Goal: Task Accomplishment & Management: Manage account settings

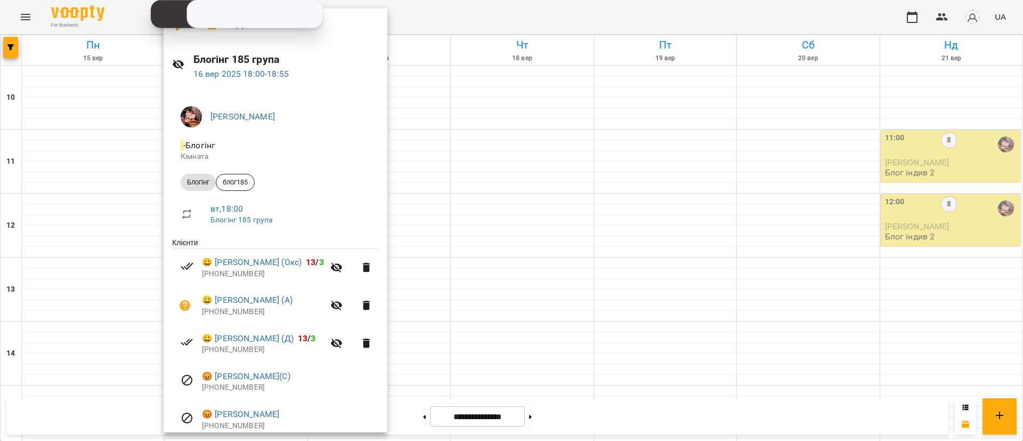
scroll to position [160, 0]
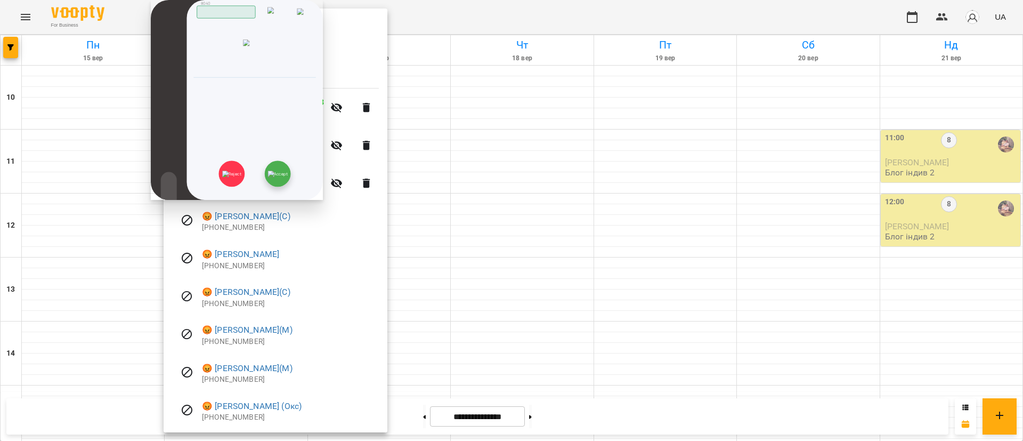
click at [288, 177] on img at bounding box center [278, 174] width 20 height 6
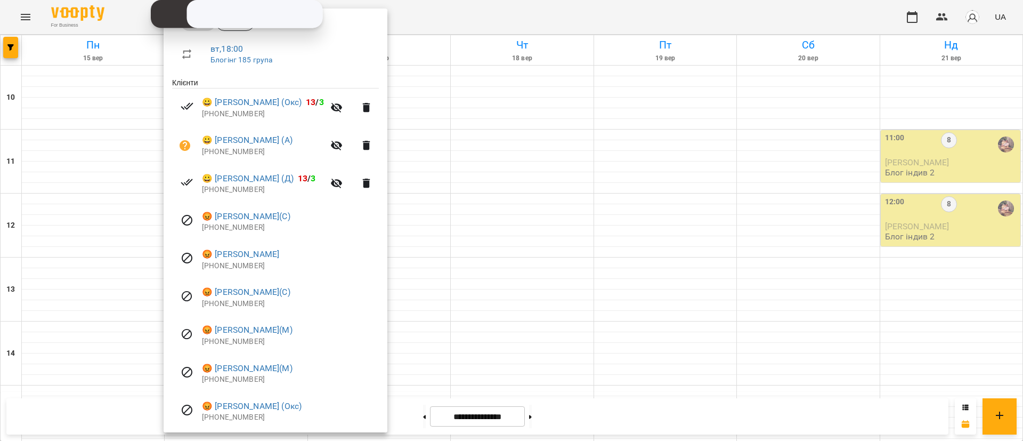
click at [439, 82] on div at bounding box center [511, 220] width 1023 height 441
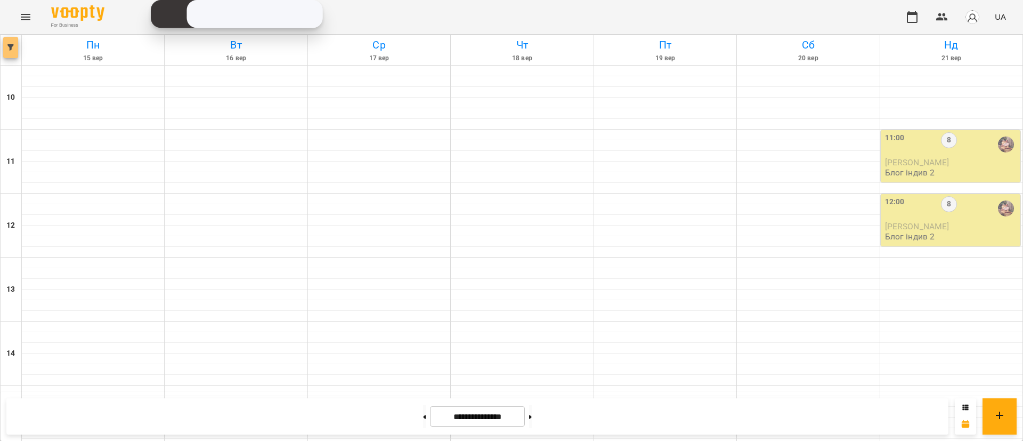
click at [9, 49] on icon "button" at bounding box center [10, 47] width 6 height 6
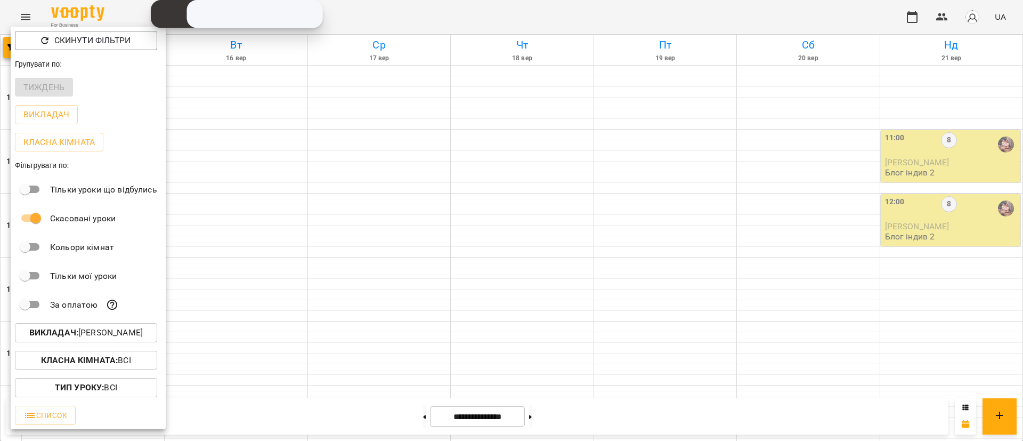
click at [109, 331] on p "Викладач : [PERSON_NAME]" at bounding box center [86, 332] width 114 height 13
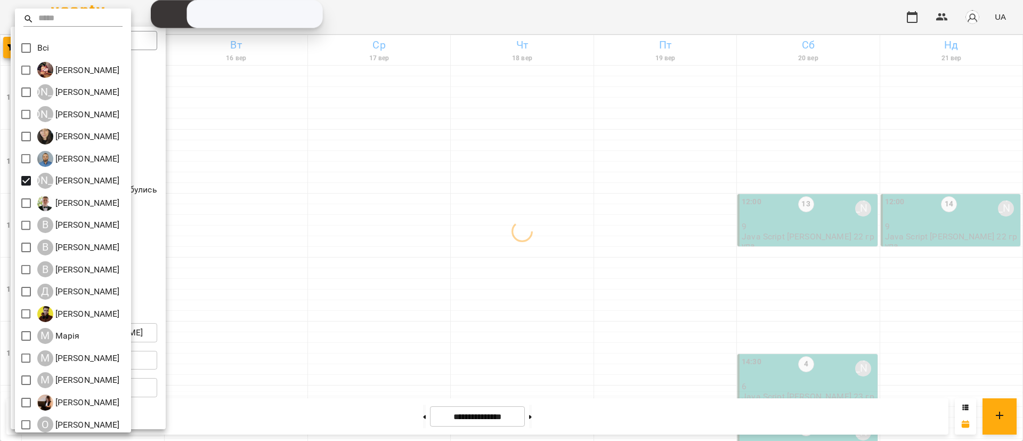
click at [402, 370] on div at bounding box center [511, 220] width 1023 height 441
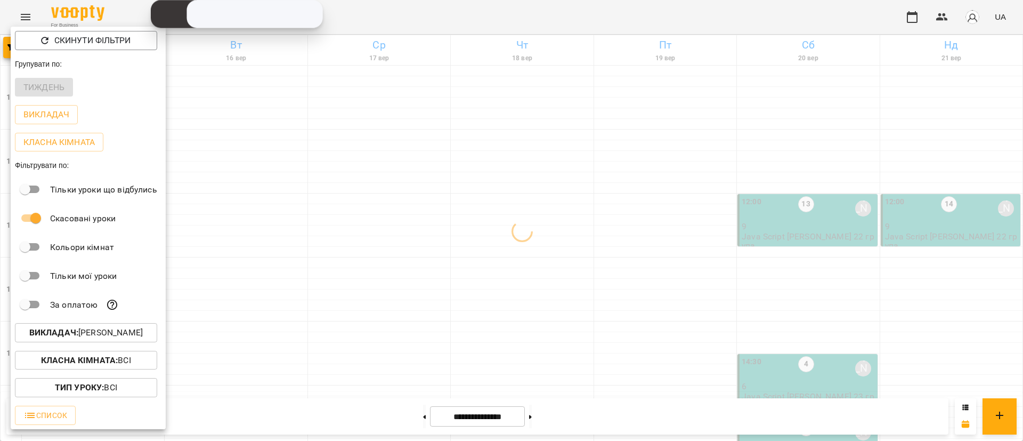
click at [402, 370] on div at bounding box center [511, 220] width 1023 height 441
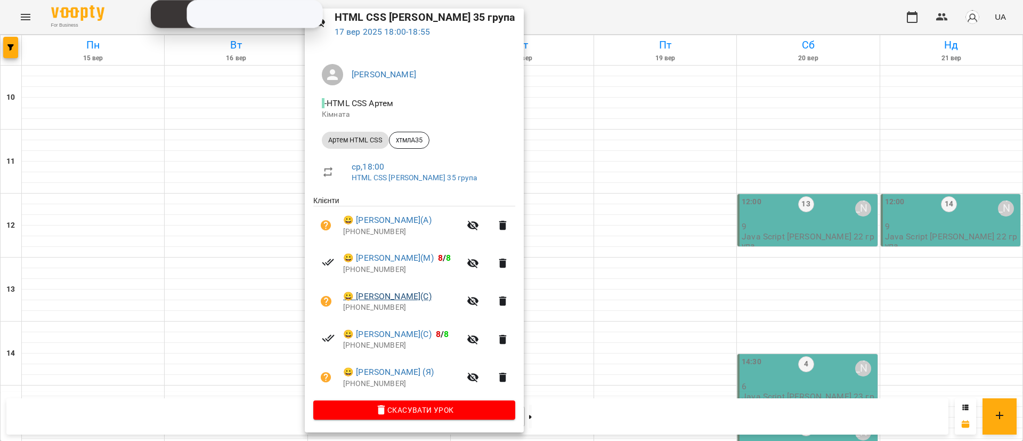
scroll to position [44, 0]
click at [655, 350] on div at bounding box center [511, 220] width 1023 height 441
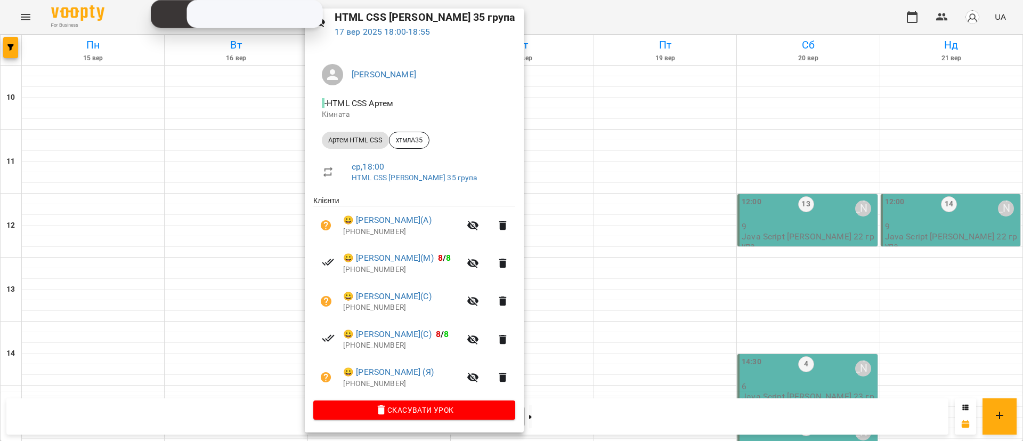
click at [624, 350] on div at bounding box center [511, 220] width 1023 height 441
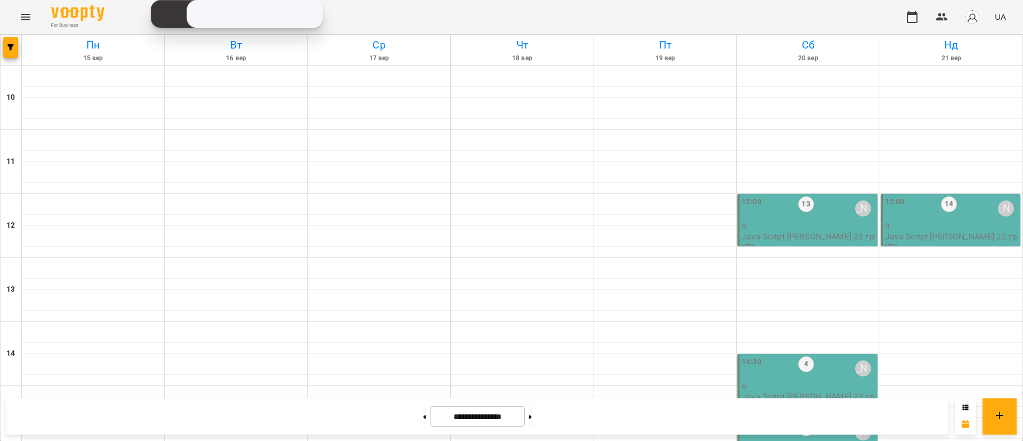
scroll to position [480, 0]
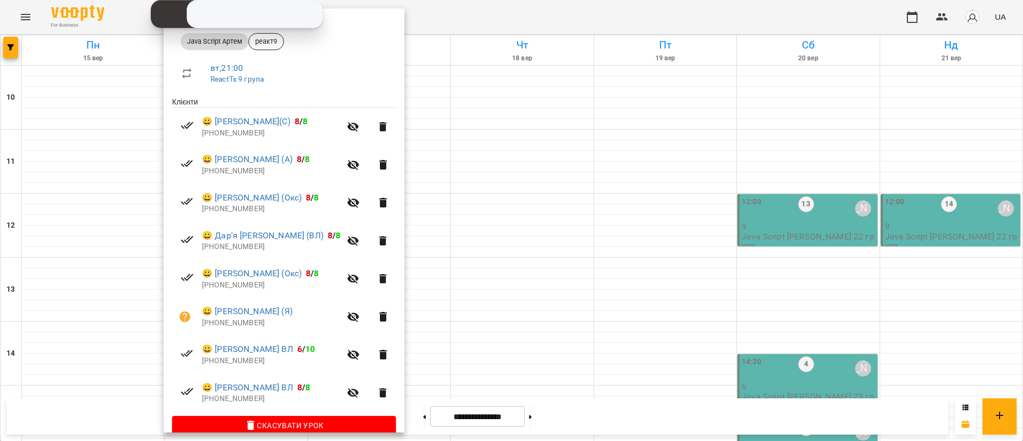
scroll to position [78, 0]
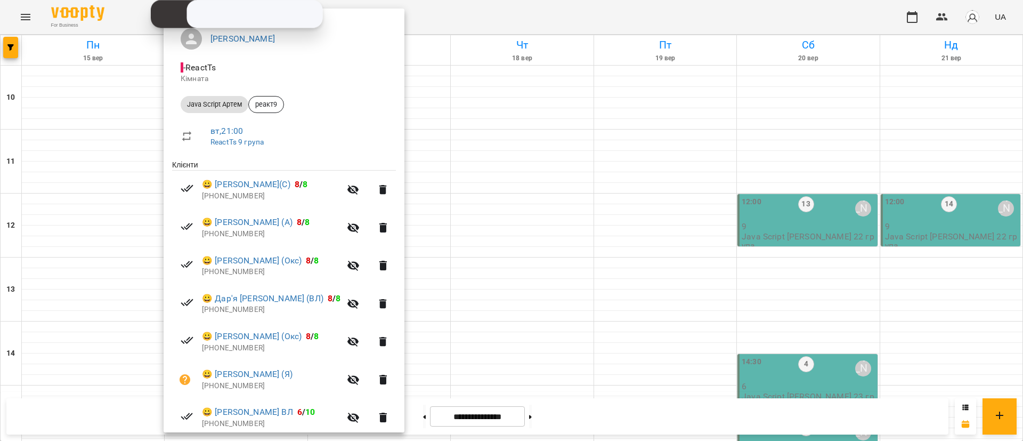
click at [621, 355] on div at bounding box center [511, 220] width 1023 height 441
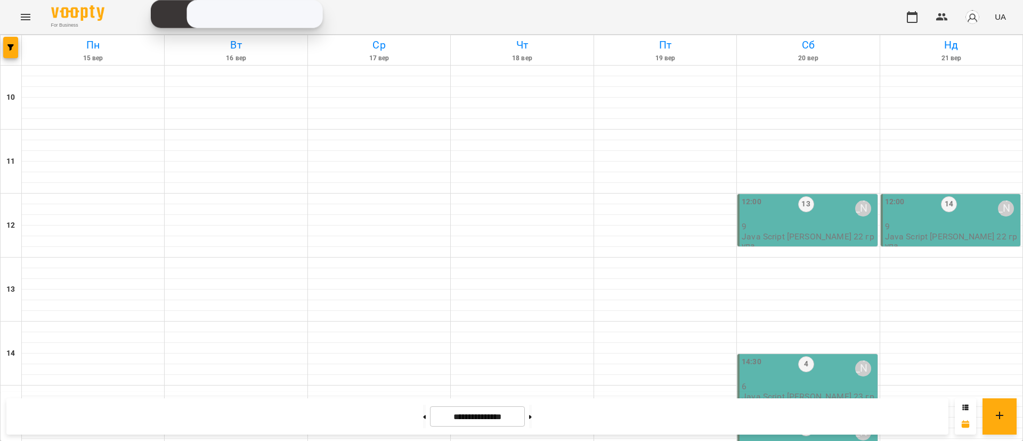
scroll to position [504, 0]
